Goal: Check status: Check status

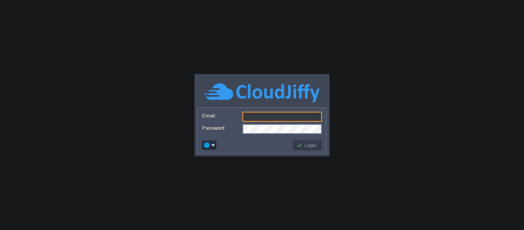
type input "[DOMAIN_NAME][EMAIL_ADDRESS][DOMAIN_NAME]"
click at [310, 146] on button "Login" at bounding box center [308, 145] width 22 height 7
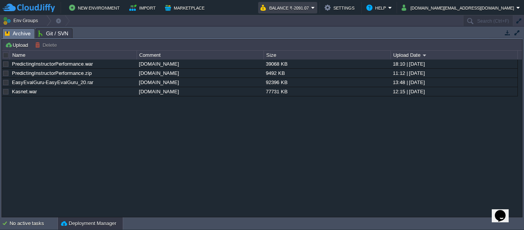
click at [315, 6] on em "Balance ₹-2091.07" at bounding box center [288, 7] width 55 height 9
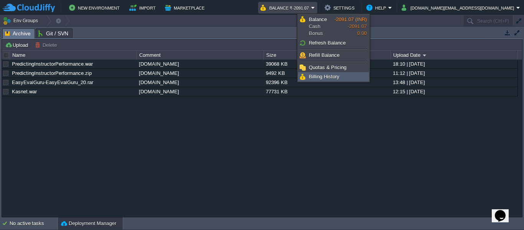
click at [335, 76] on span "Billing History" at bounding box center [324, 77] width 31 height 6
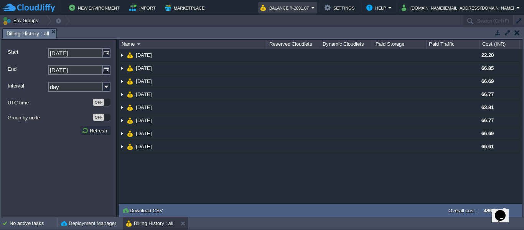
click at [315, 8] on em "Balance ₹-2091.07" at bounding box center [288, 7] width 55 height 9
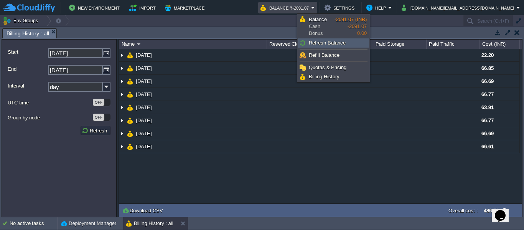
click at [333, 43] on span "Refresh Balance" at bounding box center [327, 43] width 37 height 6
click at [339, 43] on span "Refresh Balance" at bounding box center [327, 43] width 37 height 6
click at [317, 41] on span "Refresh Balance" at bounding box center [327, 43] width 37 height 6
click at [516, 33] on button "button" at bounding box center [517, 32] width 5 height 7
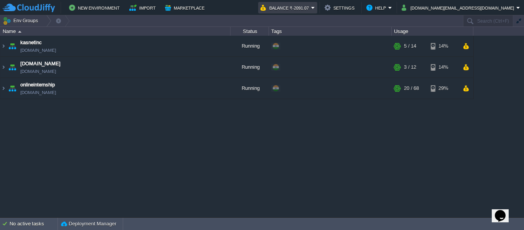
click at [315, 6] on em "Balance ₹-2091.07" at bounding box center [288, 7] width 55 height 9
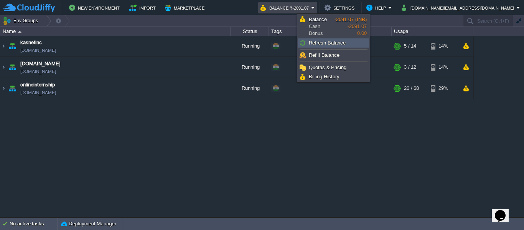
click at [337, 40] on span "Refresh Balance" at bounding box center [327, 43] width 37 height 6
click at [326, 54] on span "Refill Balance" at bounding box center [324, 55] width 31 height 6
